Goal: Task Accomplishment & Management: Manage account settings

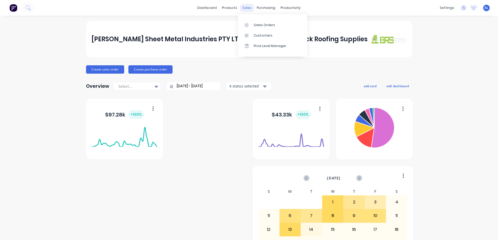
click at [246, 8] on div "sales" at bounding box center [247, 8] width 14 height 8
click at [266, 24] on div "Sales Orders" at bounding box center [263, 25] width 21 height 5
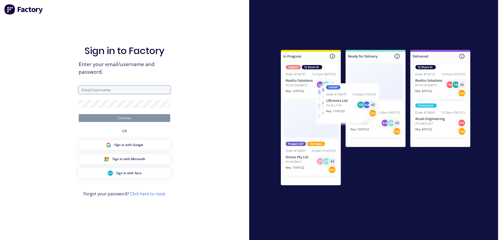
type input "[PERSON_NAME][EMAIL_ADDRESS][DOMAIN_NAME]"
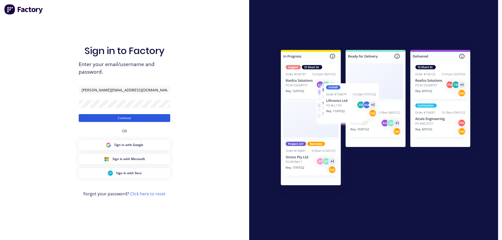
click at [144, 117] on button "Continue" at bounding box center [124, 118] width 91 height 8
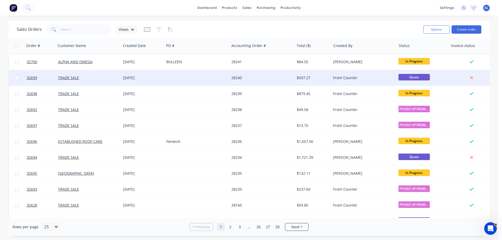
click at [246, 79] on div "28240" at bounding box center [260, 77] width 58 height 5
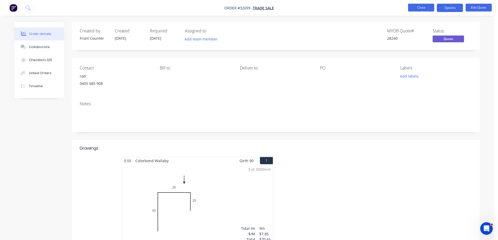
click at [419, 9] on button "Close" at bounding box center [421, 8] width 26 height 8
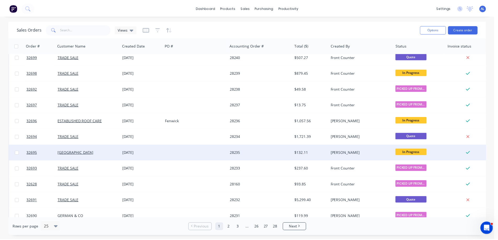
scroll to position [26, 0]
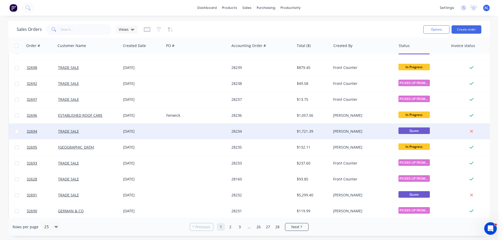
click at [258, 131] on div "28234" at bounding box center [260, 131] width 58 height 5
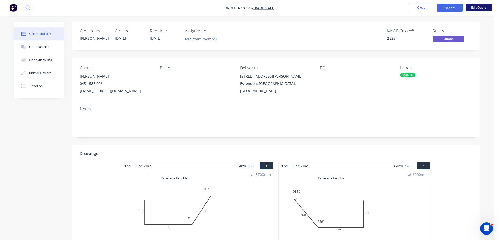
click at [475, 8] on button "Edit Quote" at bounding box center [478, 8] width 26 height 8
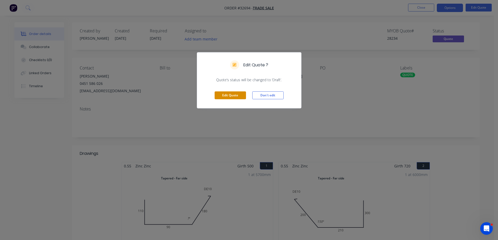
click at [228, 96] on button "Edit Quote" at bounding box center [230, 95] width 31 height 8
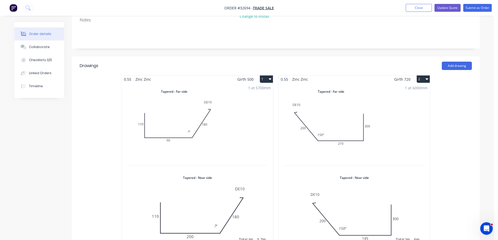
click at [327, 110] on div "1 at 6000mm Total lm $/M Total 6m $32.64 $195.84" at bounding box center [354, 169] width 151 height 172
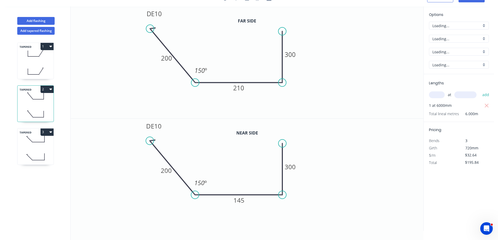
scroll to position [10, 0]
click at [206, 69] on tspan "º" at bounding box center [206, 70] width 2 height 9
click at [201, 183] on tspan "150" at bounding box center [199, 182] width 10 height 9
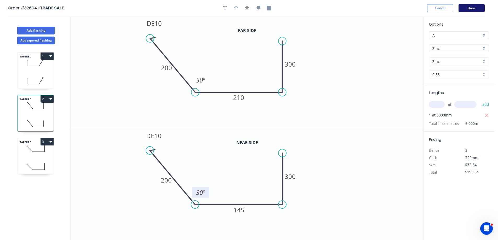
click at [468, 7] on button "Done" at bounding box center [471, 8] width 26 height 8
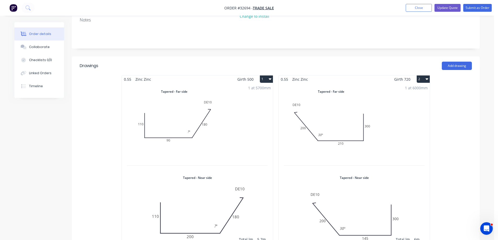
click at [184, 114] on div "1 at 5700mm Total lm $/M Total 5.7m $23.69 $135.03" at bounding box center [197, 169] width 151 height 172
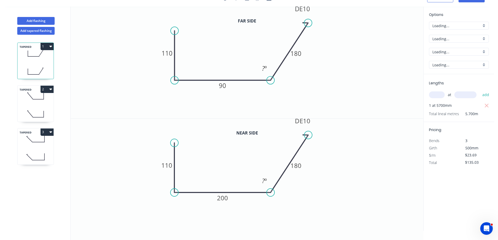
scroll to position [10, 0]
click at [267, 73] on rect at bounding box center [264, 68] width 17 height 11
click at [265, 70] on tspan "º" at bounding box center [265, 68] width 2 height 9
click at [263, 181] on tspan "?" at bounding box center [263, 180] width 3 height 9
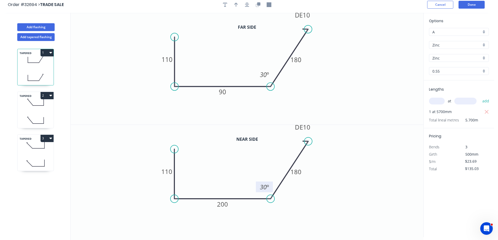
scroll to position [0, 0]
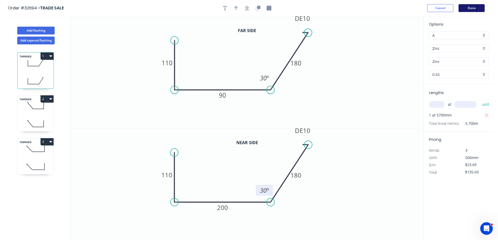
click at [480, 9] on button "Done" at bounding box center [471, 8] width 26 height 8
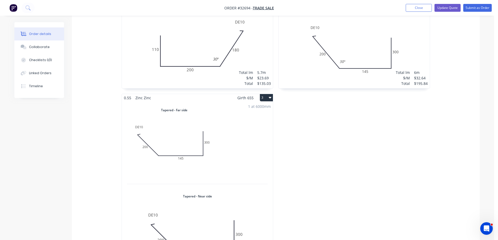
scroll to position [340, 0]
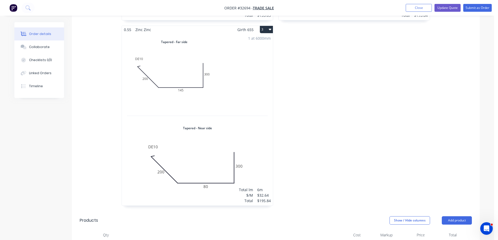
click at [219, 95] on div "1 at 6000mm Total lm $/M Total 6m $32.64 $195.84" at bounding box center [197, 119] width 151 height 172
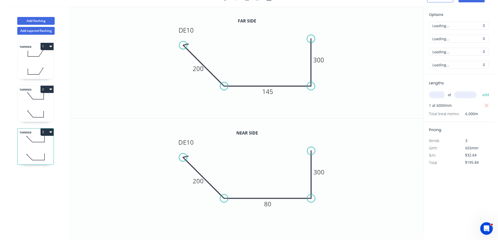
scroll to position [10, 0]
click at [241, 102] on div "Show angle" at bounding box center [251, 103] width 53 height 11
click at [230, 74] on tspan "º" at bounding box center [230, 73] width 2 height 9
drag, startPoint x: 239, startPoint y: 217, endPoint x: 230, endPoint y: 180, distance: 37.6
click at [239, 215] on div "Show angle" at bounding box center [251, 216] width 53 height 11
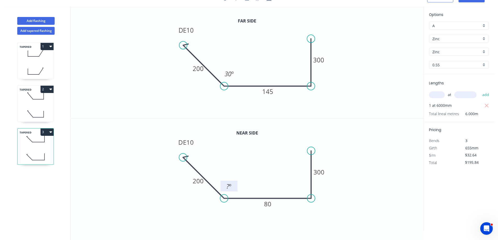
click at [231, 187] on tspan "º" at bounding box center [230, 186] width 2 height 9
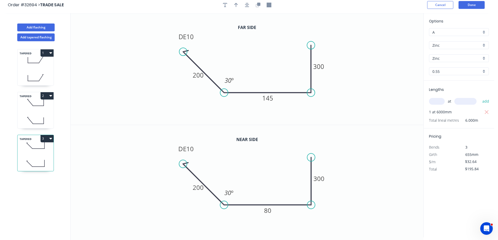
scroll to position [0, 0]
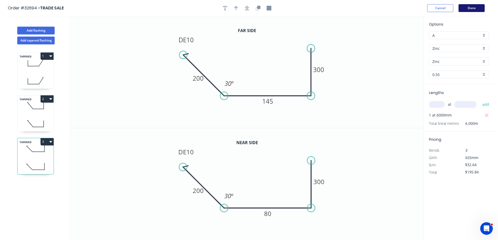
click at [471, 8] on button "Done" at bounding box center [471, 8] width 26 height 8
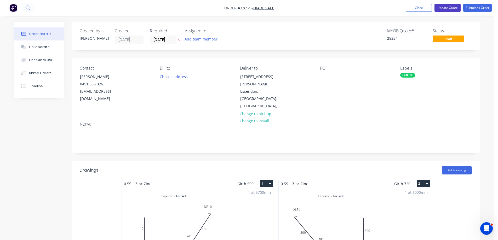
click at [452, 6] on button "Update Quote" at bounding box center [447, 8] width 26 height 8
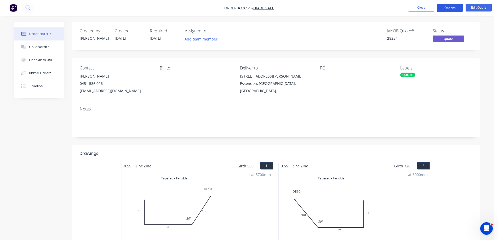
click at [447, 9] on button "Options" at bounding box center [450, 8] width 26 height 8
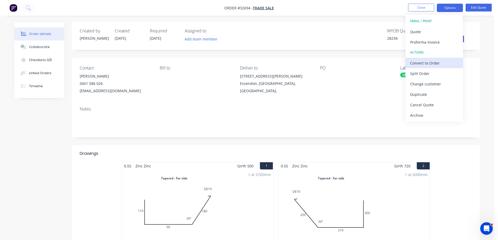
click at [428, 62] on div "Convert to Order" at bounding box center [434, 63] width 48 height 8
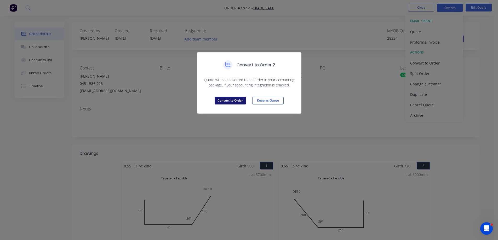
click at [239, 102] on button "Convert to Order" at bounding box center [230, 101] width 31 height 8
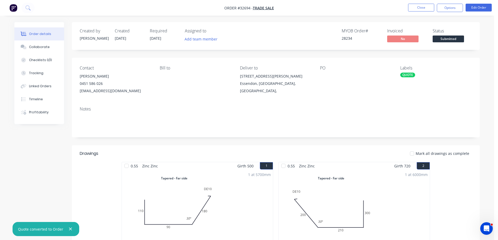
click at [413, 74] on div "QUOTE" at bounding box center [407, 75] width 15 height 5
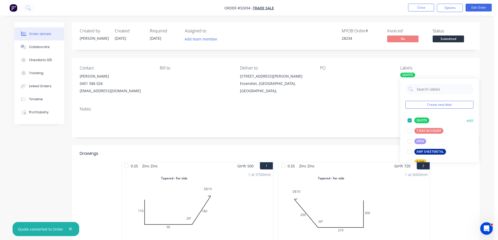
click at [409, 120] on div at bounding box center [409, 120] width 10 height 10
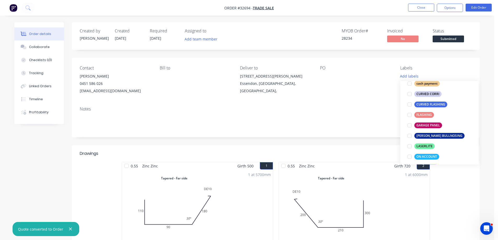
scroll to position [105, 0]
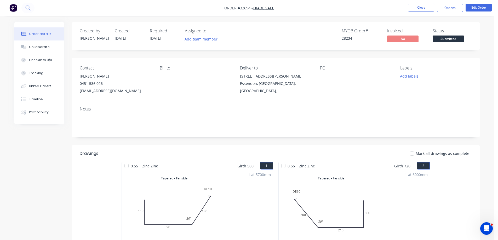
click at [365, 101] on div "Contact [PERSON_NAME] [PHONE_NUMBER] [EMAIL_ADDRESS][DOMAIN_NAME] [PERSON_NAME]…" at bounding box center [276, 80] width 408 height 45
click at [447, 38] on span "Submitted" at bounding box center [447, 39] width 31 height 7
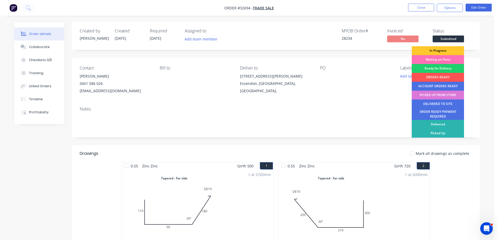
click at [441, 50] on div "In Progress" at bounding box center [437, 50] width 52 height 9
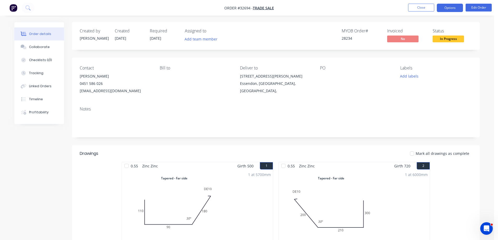
click at [453, 8] on button "Options" at bounding box center [450, 8] width 26 height 8
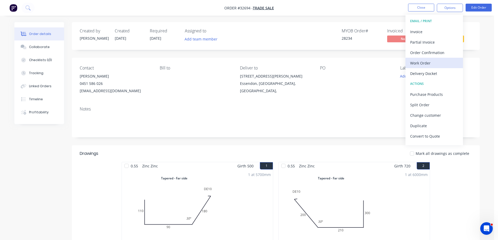
click at [422, 63] on div "Work Order" at bounding box center [434, 63] width 48 height 8
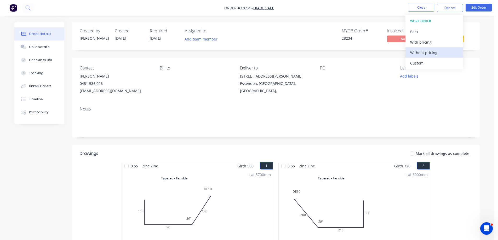
click at [430, 53] on div "Without pricing" at bounding box center [434, 53] width 48 height 8
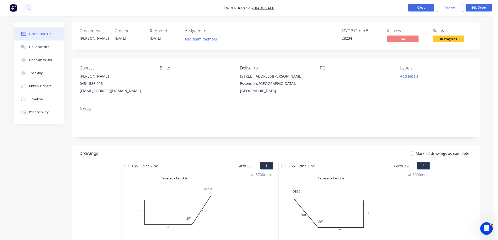
click at [427, 6] on button "Close" at bounding box center [421, 8] width 26 height 8
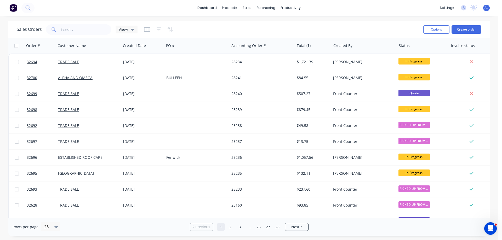
click at [14, 7] on img at bounding box center [13, 8] width 8 height 8
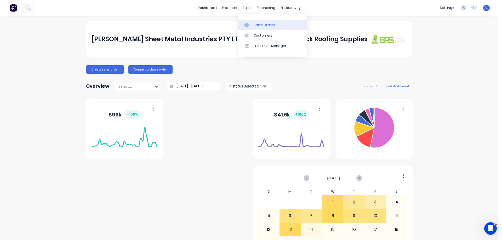
click at [264, 25] on div "Sales Orders" at bounding box center [263, 25] width 21 height 5
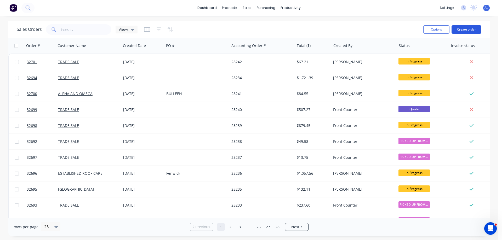
click at [470, 31] on button "Create order" at bounding box center [466, 29] width 30 height 8
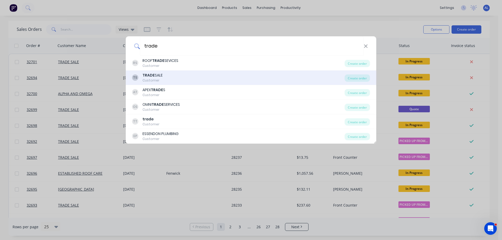
type input "trade"
click at [178, 78] on div "TS TRADE SALE Customer" at bounding box center [238, 78] width 212 height 10
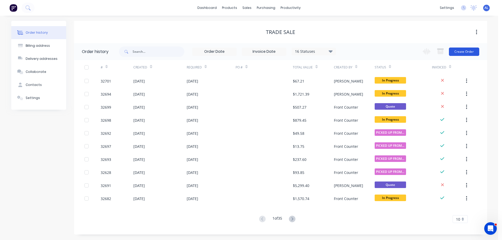
click at [462, 52] on button "Create Order" at bounding box center [464, 52] width 30 height 8
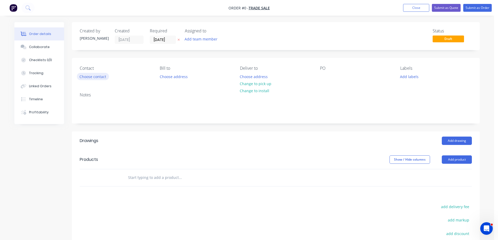
click at [92, 78] on button "Choose contact" at bounding box center [93, 76] width 32 height 7
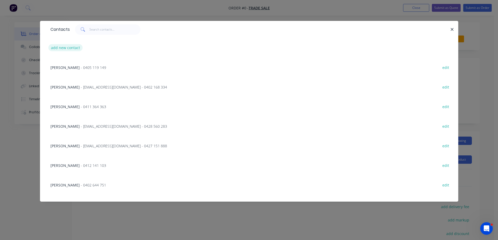
click at [66, 50] on button "add new contact" at bounding box center [65, 47] width 34 height 7
select select "AU"
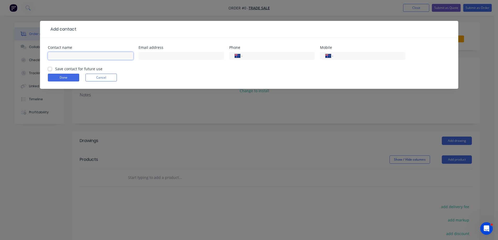
paste input "[PERSON_NAME]"
click at [61, 56] on input "[PERSON_NAME]" at bounding box center [90, 56] width 85 height 8
type input "[PERSON_NAME]"
paste input "[EMAIL_ADDRESS][DOMAIN_NAME]"
type input "[EMAIL_ADDRESS][DOMAIN_NAME]"
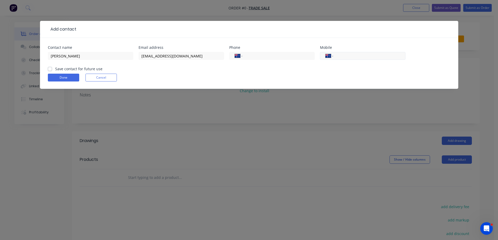
drag, startPoint x: 353, startPoint y: 57, endPoint x: 357, endPoint y: 57, distance: 3.9
click at [353, 57] on input "tel" at bounding box center [368, 56] width 63 height 6
paste input "0400 213 225"
type input "0400 213 225"
click at [55, 68] on label "Save contact for future use" at bounding box center [78, 68] width 47 height 5
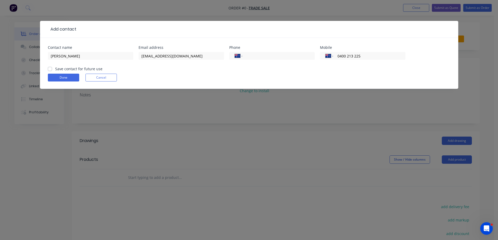
click at [50, 68] on input "Save contact for future use" at bounding box center [50, 68] width 4 height 5
checkbox input "true"
click at [63, 77] on button "Done" at bounding box center [63, 78] width 31 height 8
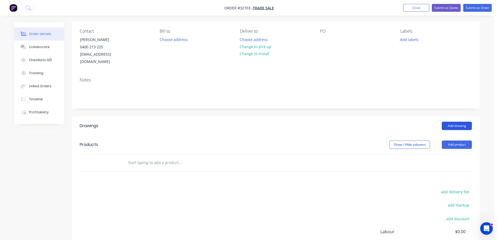
scroll to position [95, 0]
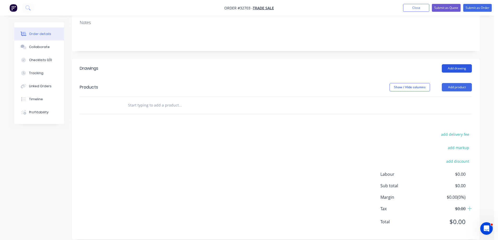
click at [461, 64] on button "Add drawing" at bounding box center [457, 68] width 30 height 8
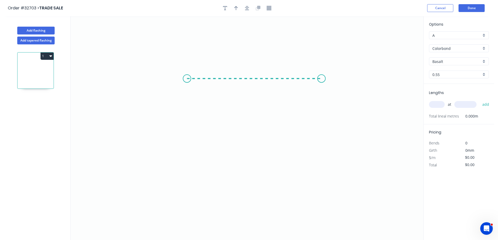
drag, startPoint x: 187, startPoint y: 79, endPoint x: 321, endPoint y: 75, distance: 134.6
click at [321, 75] on icon "0" at bounding box center [247, 128] width 353 height 224
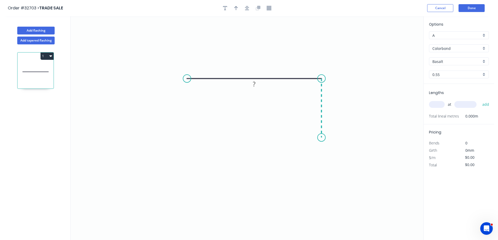
click at [320, 138] on icon "0 ?" at bounding box center [247, 128] width 353 height 224
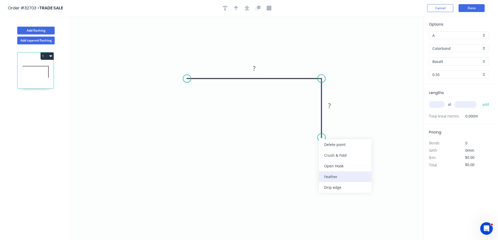
click at [335, 176] on div "Feather" at bounding box center [345, 176] width 53 height 11
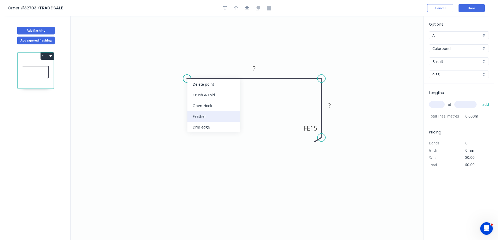
click at [212, 114] on div "Feather" at bounding box center [213, 116] width 53 height 11
click at [204, 96] on div "Flip bend" at bounding box center [213, 96] width 53 height 11
click at [201, 86] on tspan "15" at bounding box center [196, 87] width 7 height 9
type input "$16.67"
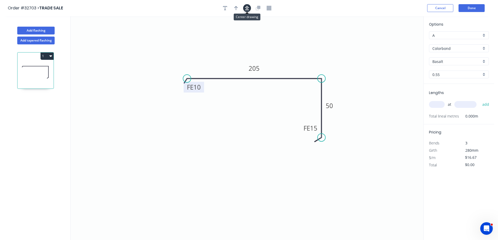
click at [247, 10] on button "button" at bounding box center [247, 8] width 8 height 8
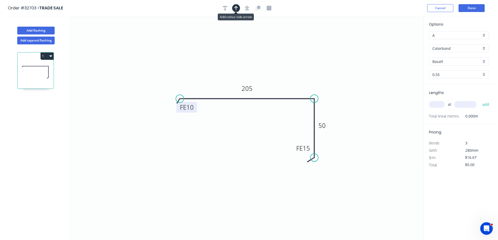
click at [238, 9] on button "button" at bounding box center [236, 8] width 8 height 8
drag, startPoint x: 398, startPoint y: 41, endPoint x: 277, endPoint y: 81, distance: 127.2
click at [277, 81] on icon at bounding box center [277, 73] width 5 height 17
click at [485, 60] on div "Basalt" at bounding box center [459, 61] width 60 height 8
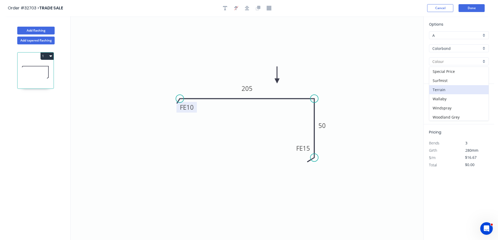
scroll to position [157, 0]
click at [449, 81] on div "[PERSON_NAME]" at bounding box center [458, 79] width 59 height 9
type input "[PERSON_NAME]"
drag, startPoint x: 437, startPoint y: 103, endPoint x: 431, endPoint y: 106, distance: 6.6
click at [437, 103] on input "text" at bounding box center [437, 104] width 16 height 7
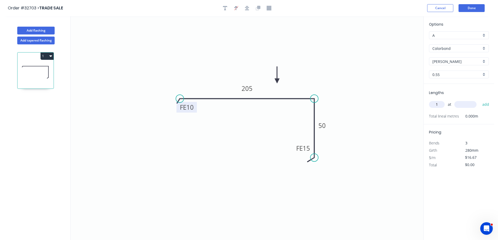
type input "1"
type input "6000"
click at [479, 100] on button "add" at bounding box center [485, 104] width 12 height 9
type input "$100.02"
type input "1"
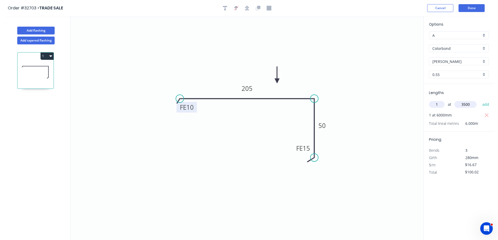
type input "3500"
click at [479, 100] on button "add" at bounding box center [485, 104] width 12 height 9
type input "$158.37"
click at [478, 9] on button "Done" at bounding box center [471, 8] width 26 height 8
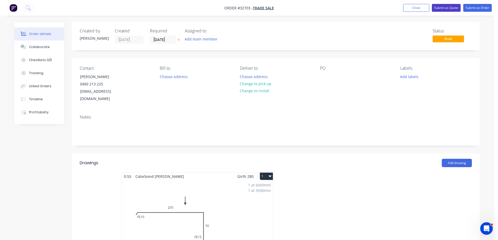
click at [448, 7] on button "Submit as Quote" at bounding box center [446, 8] width 29 height 8
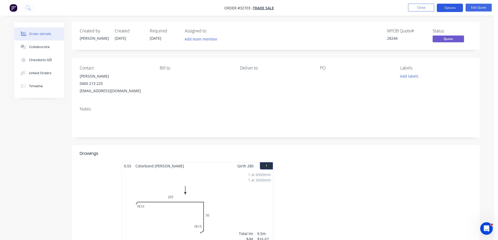
click at [455, 6] on button "Options" at bounding box center [450, 8] width 26 height 8
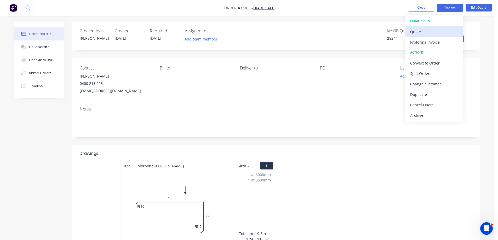
click at [427, 30] on div "Quote" at bounding box center [434, 32] width 48 height 8
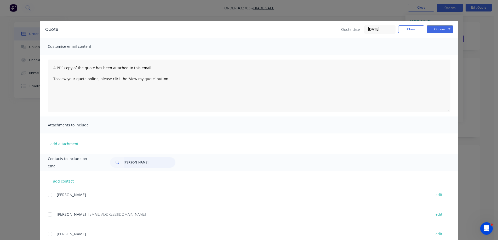
click at [146, 162] on input "[PERSON_NAME]" at bounding box center [150, 162] width 52 height 10
type input "J"
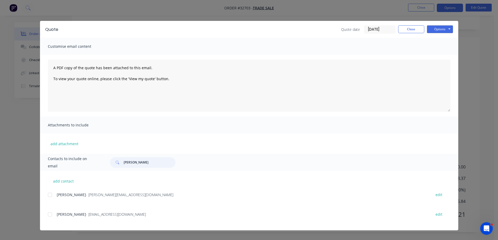
click at [50, 214] on div at bounding box center [50, 214] width 10 height 10
type input "[PERSON_NAME]"
click at [438, 30] on button "Options" at bounding box center [440, 29] width 26 height 8
click at [439, 56] on button "Email" at bounding box center [443, 55] width 33 height 9
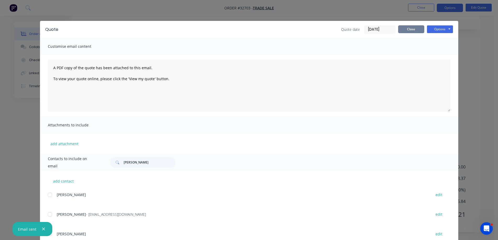
click at [412, 30] on button "Close" at bounding box center [411, 29] width 26 height 8
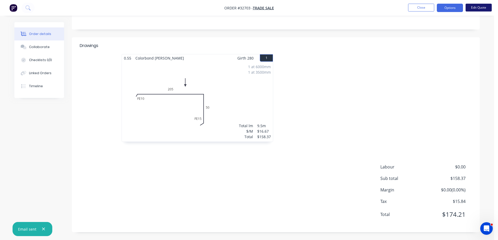
click at [472, 7] on button "Edit Quote" at bounding box center [478, 8] width 26 height 8
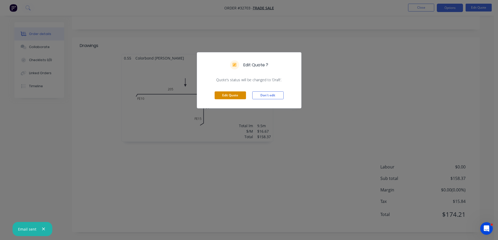
click at [231, 95] on button "Edit Quote" at bounding box center [230, 95] width 31 height 8
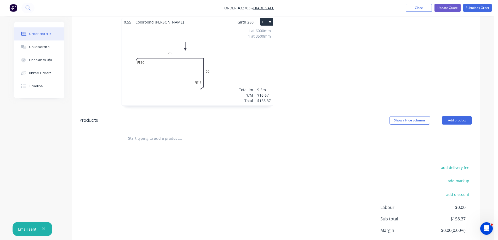
scroll to position [188, 0]
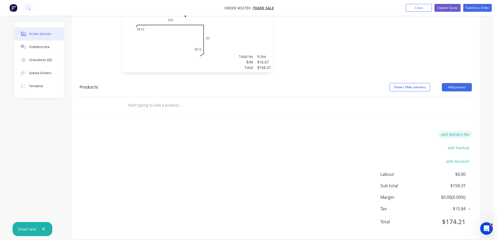
click at [457, 131] on button "add delivery fee" at bounding box center [455, 134] width 34 height 7
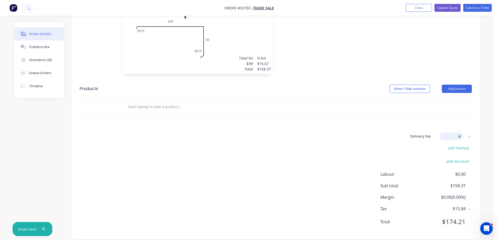
type input "60"
click input "submit" at bounding box center [0, 0] width 0 height 0
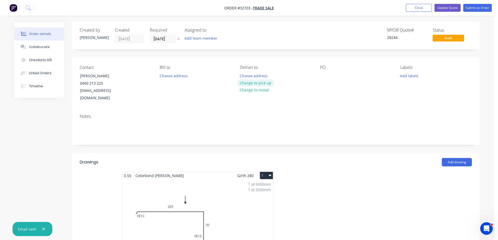
scroll to position [0, 0]
click at [260, 79] on button "Choose address" at bounding box center [253, 76] width 33 height 7
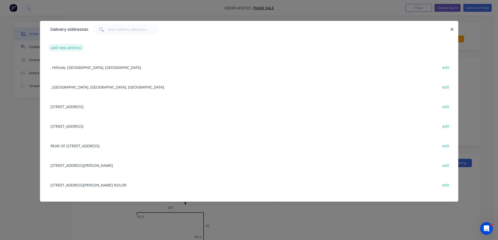
click at [67, 48] on button "add new address" at bounding box center [66, 47] width 36 height 7
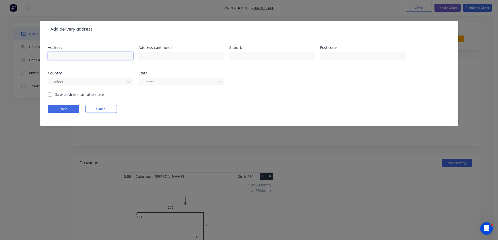
drag, startPoint x: 74, startPoint y: 56, endPoint x: 94, endPoint y: 41, distance: 24.6
click at [74, 56] on input "text" at bounding box center [90, 56] width 85 height 8
type input "[STREET_ADDRESS][PERSON_NAME]"
type input "ESSENDON"
click at [55, 93] on label "Save address for future use" at bounding box center [79, 94] width 49 height 5
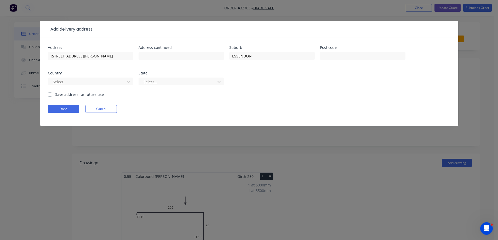
click at [51, 93] on input "Save address for future use" at bounding box center [50, 94] width 4 height 5
checkbox input "true"
click at [73, 109] on button "Done" at bounding box center [63, 109] width 31 height 8
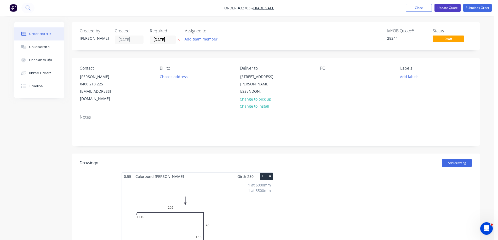
drag, startPoint x: 448, startPoint y: 8, endPoint x: 446, endPoint y: 10, distance: 3.3
click at [448, 8] on button "Update Quote" at bounding box center [447, 8] width 26 height 8
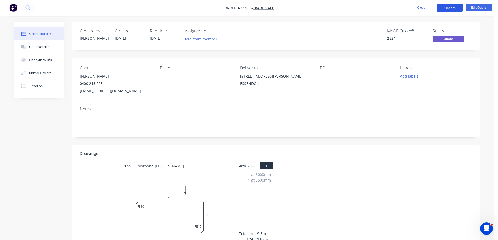
click at [452, 9] on button "Options" at bounding box center [450, 8] width 26 height 8
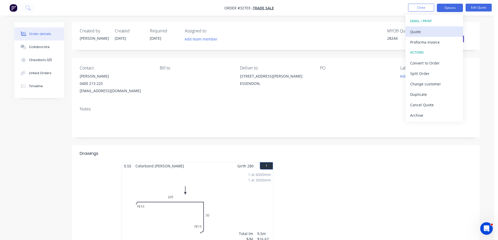
click at [429, 32] on div "Quote" at bounding box center [434, 32] width 48 height 8
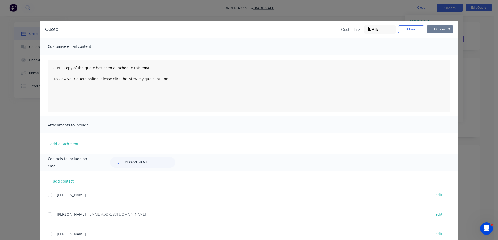
click at [431, 30] on button "Options" at bounding box center [440, 29] width 26 height 8
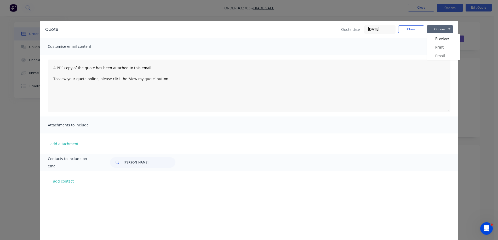
scroll to position [470, 0]
click at [136, 165] on input "[PERSON_NAME]" at bounding box center [150, 162] width 52 height 10
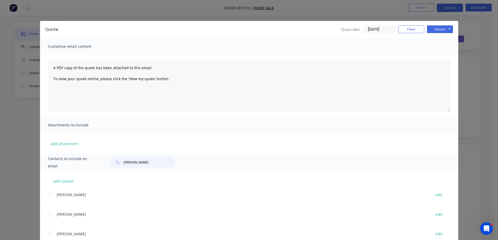
click at [136, 165] on input "[PERSON_NAME]" at bounding box center [150, 162] width 52 height 10
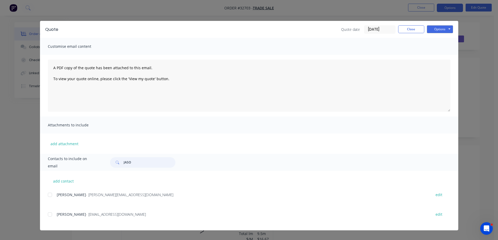
click at [48, 215] on div at bounding box center [50, 214] width 10 height 10
type input "JASO"
click at [430, 29] on button "Options" at bounding box center [440, 29] width 26 height 8
click at [443, 55] on button "Email" at bounding box center [443, 55] width 33 height 9
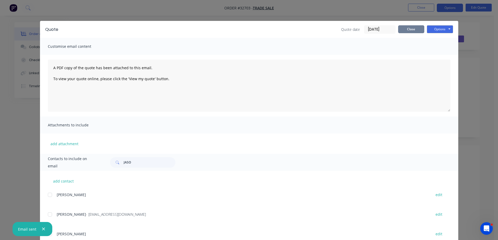
click at [418, 31] on button "Close" at bounding box center [411, 29] width 26 height 8
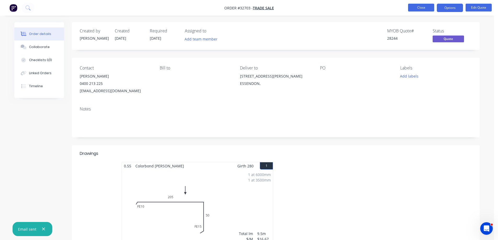
click at [421, 9] on button "Close" at bounding box center [421, 8] width 26 height 8
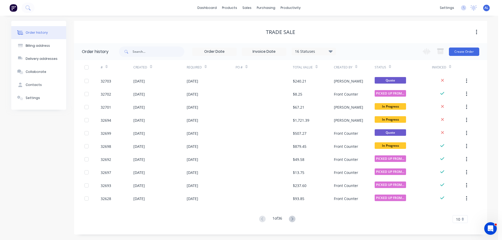
click at [12, 9] on img at bounding box center [13, 8] width 8 height 8
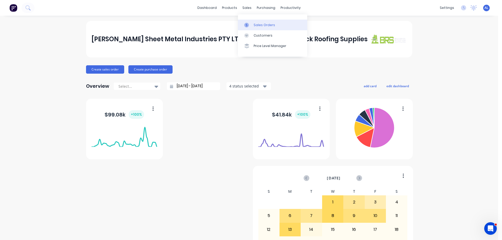
click at [271, 25] on div "Sales Orders" at bounding box center [263, 25] width 21 height 5
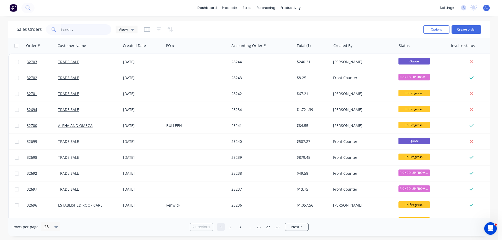
click at [79, 30] on input "text" at bounding box center [86, 29] width 51 height 10
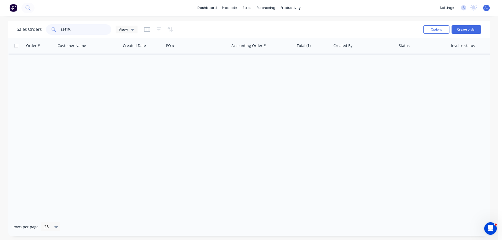
type input "32410"
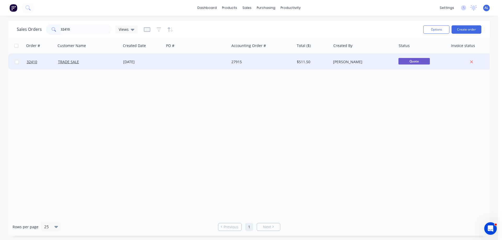
click at [176, 58] on div at bounding box center [196, 62] width 65 height 16
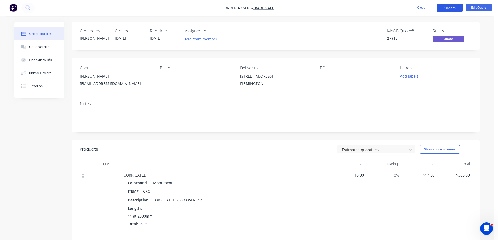
click at [451, 8] on button "Options" at bounding box center [450, 8] width 26 height 8
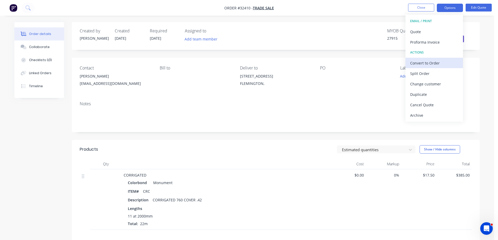
click at [426, 63] on div "Convert to Order" at bounding box center [434, 63] width 48 height 8
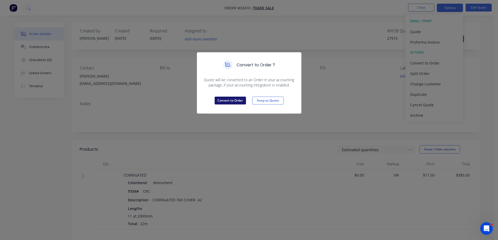
click at [240, 101] on button "Convert to Order" at bounding box center [230, 101] width 31 height 8
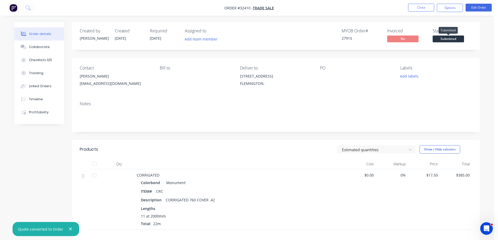
click at [457, 38] on span "Submitted" at bounding box center [447, 39] width 31 height 7
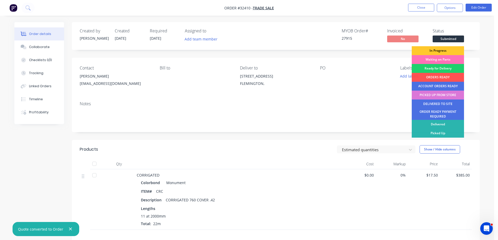
click at [444, 51] on div "In Progress" at bounding box center [437, 50] width 52 height 9
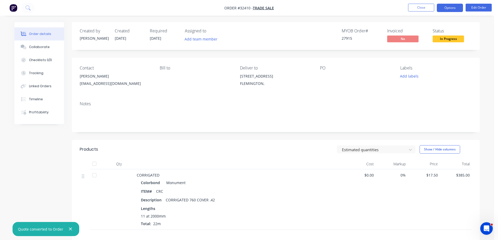
click at [453, 6] on button "Options" at bounding box center [450, 8] width 26 height 8
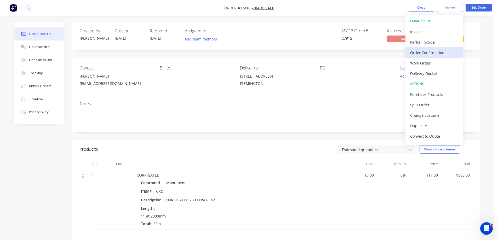
click at [429, 52] on div "Order Confirmation" at bounding box center [434, 53] width 48 height 8
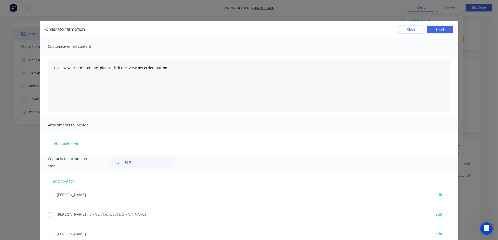
click at [145, 156] on div "Contacts to include on email JASO" at bounding box center [249, 162] width 418 height 17
click at [140, 164] on input "JASO" at bounding box center [150, 162] width 52 height 10
type input "J"
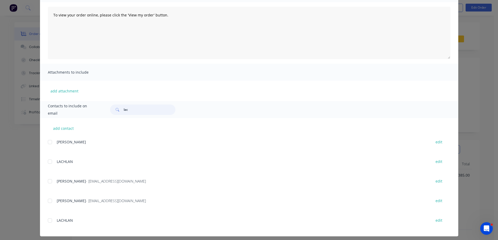
scroll to position [56, 0]
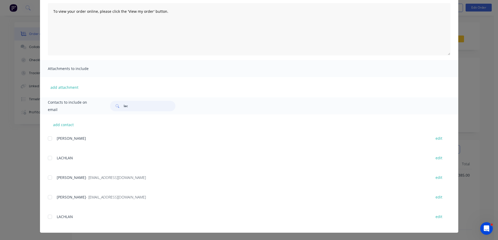
click at [48, 198] on div at bounding box center [50, 197] width 10 height 10
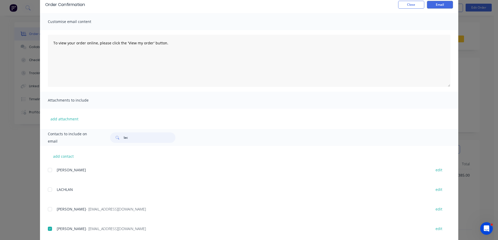
scroll to position [0, 0]
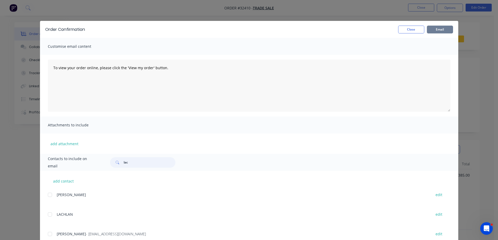
type input "lac"
click at [433, 31] on button "Email" at bounding box center [440, 30] width 26 height 8
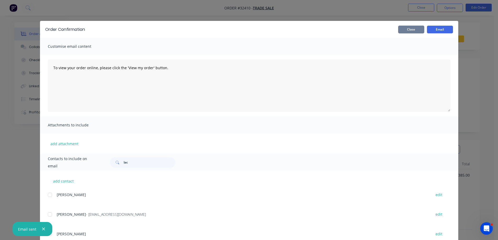
click at [412, 30] on button "Close" at bounding box center [411, 30] width 26 height 8
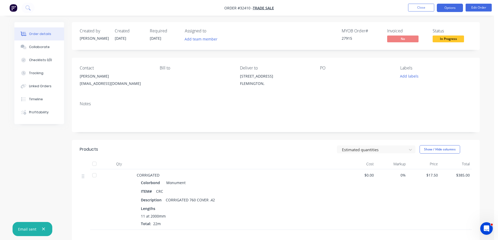
click at [452, 7] on button "Options" at bounding box center [450, 8] width 26 height 8
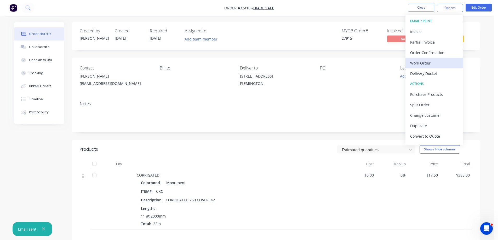
click at [434, 62] on div "Work Order" at bounding box center [434, 63] width 48 height 8
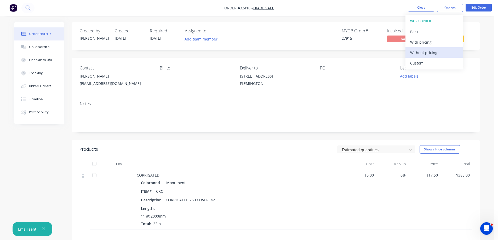
click at [437, 53] on div "Without pricing" at bounding box center [434, 53] width 48 height 8
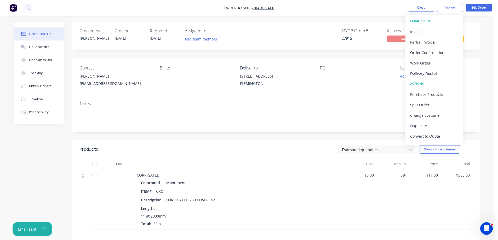
click at [486, 31] on div "Order details Collaborate Checklists 0/0 Tracking Linked Orders Timeline Profit…" at bounding box center [247, 167] width 494 height 334
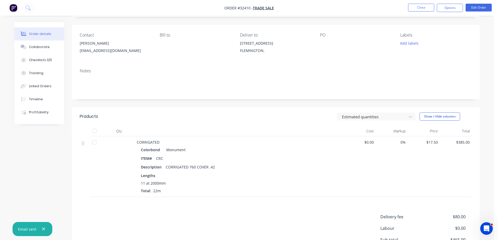
scroll to position [94, 0]
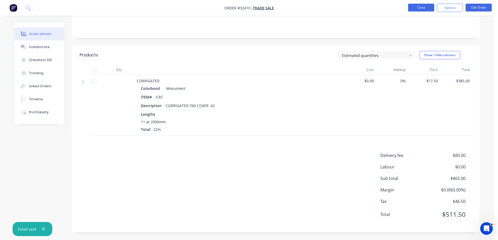
click at [417, 9] on button "Close" at bounding box center [421, 8] width 26 height 8
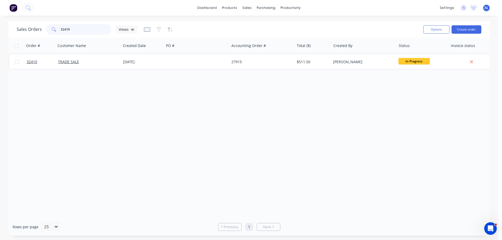
click at [83, 29] on input "32410" at bounding box center [86, 29] width 51 height 10
type input "3"
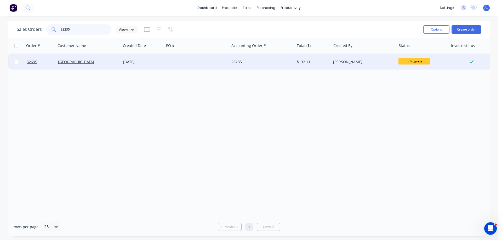
type input "28235"
click at [180, 62] on div at bounding box center [196, 62] width 65 height 16
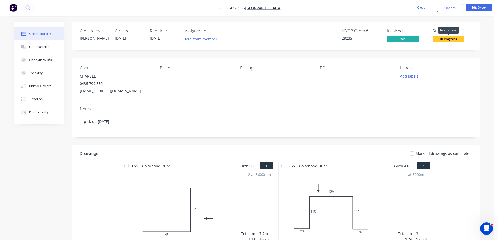
click at [451, 39] on span "In Progress" at bounding box center [447, 39] width 31 height 7
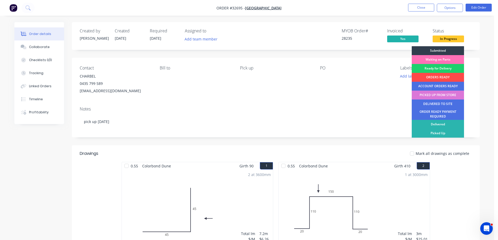
click at [442, 78] on div "ORDERS READY" at bounding box center [437, 77] width 52 height 9
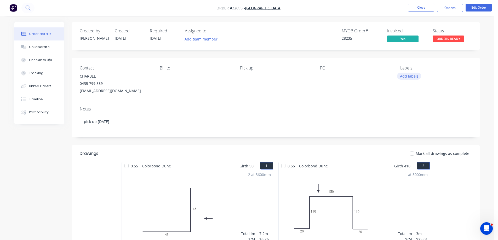
click at [414, 77] on button "Add labels" at bounding box center [409, 76] width 24 height 7
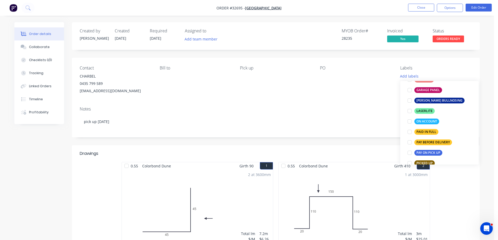
scroll to position [131, 0]
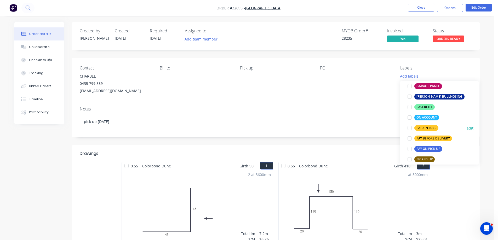
click at [429, 128] on div "PAID IN FULL" at bounding box center [426, 128] width 24 height 6
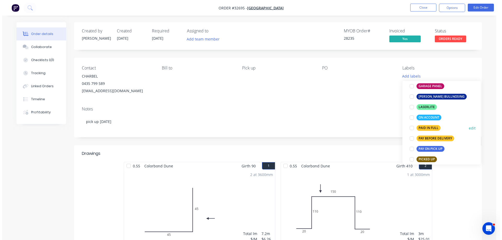
scroll to position [0, 0]
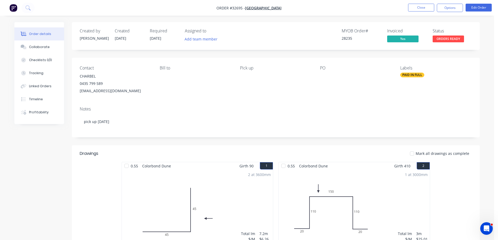
click at [360, 83] on div "PO" at bounding box center [356, 80] width 72 height 29
click at [421, 7] on button "Close" at bounding box center [421, 8] width 26 height 8
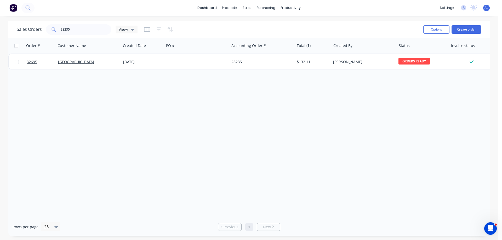
click at [16, 7] on img at bounding box center [13, 8] width 8 height 8
